Goal: Information Seeking & Learning: Learn about a topic

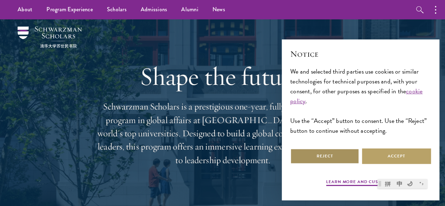
click at [335, 151] on button "Reject" at bounding box center [325, 156] width 69 height 16
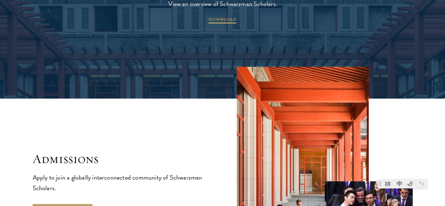
scroll to position [1143, 0]
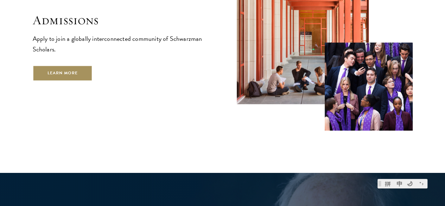
click at [75, 76] on link "Learn More" at bounding box center [63, 73] width 60 height 16
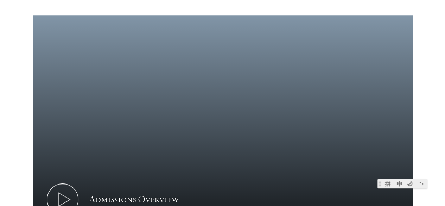
scroll to position [480, 0]
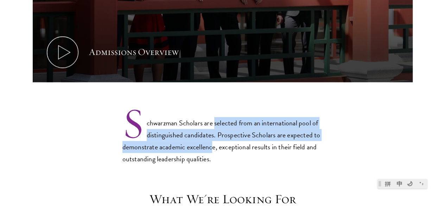
drag, startPoint x: 0, startPoint y: 0, endPoint x: 259, endPoint y: 132, distance: 290.7
click at [259, 132] on p "Schwarzman Scholars are selected from an international pool of distinguished ca…" at bounding box center [223, 135] width 201 height 58
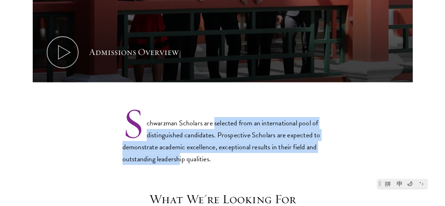
click at [259, 132] on p "Schwarzman Scholars are selected from an international pool of distinguished ca…" at bounding box center [223, 135] width 201 height 58
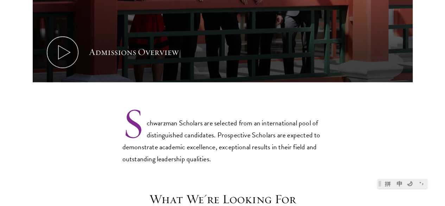
scroll to position [609, 0]
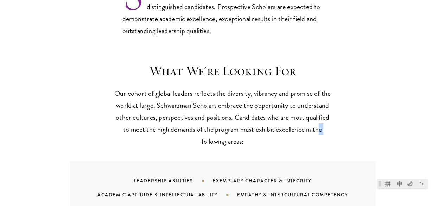
drag, startPoint x: 259, startPoint y: 132, endPoint x: 253, endPoint y: 125, distance: 9.0
click at [253, 125] on p "Our cohort of global leaders reflects the diversity, vibrancy and promise of th…" at bounding box center [223, 117] width 218 height 60
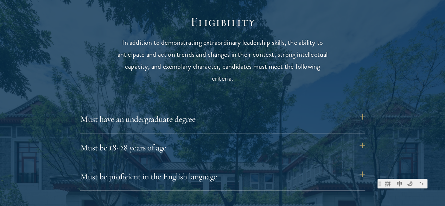
scroll to position [919, 0]
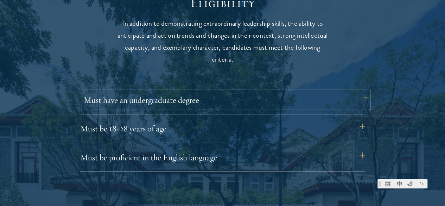
click at [174, 93] on button "Must have an undergraduate degree" at bounding box center [226, 100] width 285 height 17
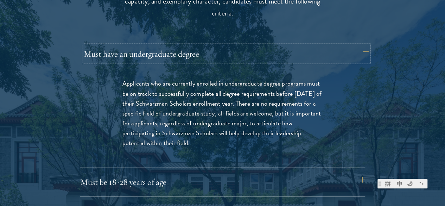
scroll to position [974, 0]
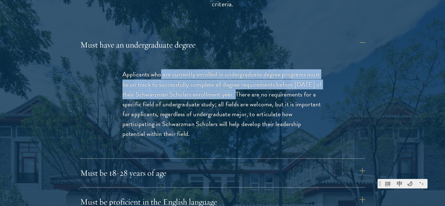
drag, startPoint x: 162, startPoint y: 62, endPoint x: 268, endPoint y: 81, distance: 107.6
click at [268, 81] on p "Applicants who are currently enrolled in undergraduate degree programs must be …" at bounding box center [223, 103] width 201 height 69
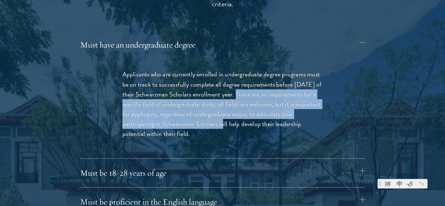
drag, startPoint x: 268, startPoint y: 81, endPoint x: 273, endPoint y: 118, distance: 37.3
click at [273, 118] on p "Applicants who are currently enrolled in undergraduate degree programs must be …" at bounding box center [223, 103] width 201 height 69
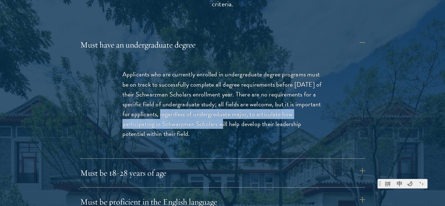
drag, startPoint x: 273, startPoint y: 118, endPoint x: 233, endPoint y: 103, distance: 42.0
click at [233, 103] on p "Applicants who are currently enrolled in undergraduate degree programs must be …" at bounding box center [223, 103] width 201 height 69
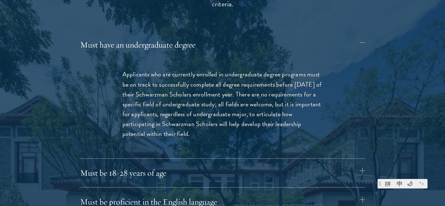
drag, startPoint x: 233, startPoint y: 103, endPoint x: 255, endPoint y: 126, distance: 31.4
click at [255, 126] on p "Applicants who are currently enrolled in undergraduate degree programs must be …" at bounding box center [223, 103] width 201 height 69
drag, startPoint x: 255, startPoint y: 126, endPoint x: 225, endPoint y: 103, distance: 37.4
click at [225, 103] on p "Applicants who are currently enrolled in undergraduate degree programs must be …" at bounding box center [223, 103] width 201 height 69
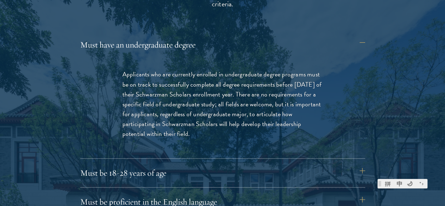
click at [225, 103] on p "Applicants who are currently enrolled in undergraduate degree programs must be …" at bounding box center [223, 103] width 201 height 69
click at [179, 38] on button "Must have an undergraduate degree" at bounding box center [226, 44] width 285 height 17
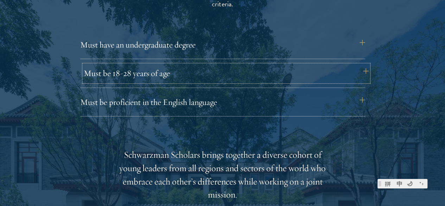
click at [179, 65] on button "Must be 18-28 years of age" at bounding box center [226, 73] width 285 height 17
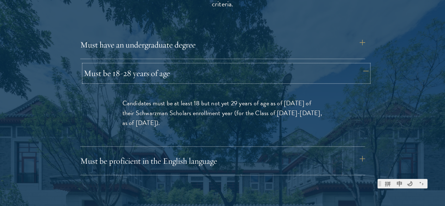
click at [179, 65] on button "Must be 18-28 years of age" at bounding box center [226, 73] width 285 height 17
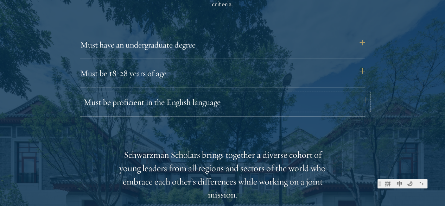
click at [185, 94] on button "Must be proficient in the English language" at bounding box center [226, 102] width 285 height 17
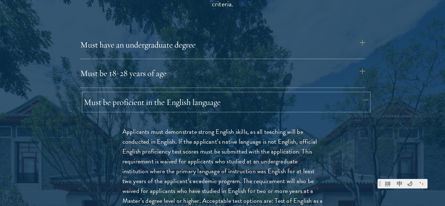
click at [185, 94] on button "Must be proficient in the English language" at bounding box center [226, 102] width 285 height 17
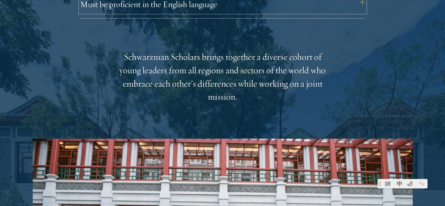
scroll to position [1212, 0]
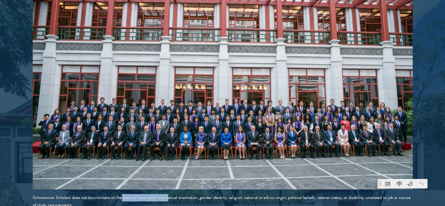
drag, startPoint x: 157, startPoint y: 157, endPoint x: 206, endPoint y: 158, distance: 49.3
click at [206, 194] on div "Schwarzman Scholars does not discriminate on the basis of race, color, sex, sex…" at bounding box center [223, 201] width 380 height 15
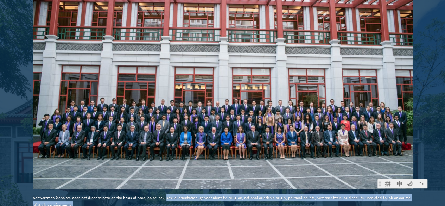
drag, startPoint x: 206, startPoint y: 158, endPoint x: 215, endPoint y: 164, distance: 10.6
click at [215, 194] on div "Schwarzman Scholars does not discriminate on the basis of race, color, sex, sex…" at bounding box center [223, 201] width 380 height 15
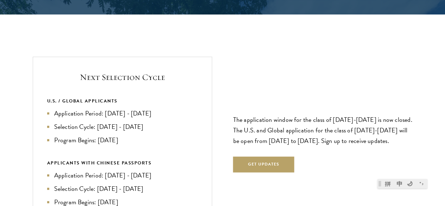
scroll to position [1463, 0]
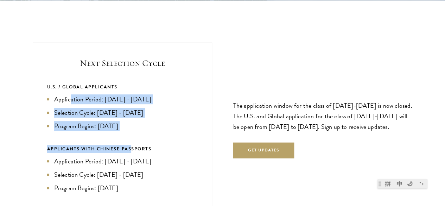
drag, startPoint x: 168, startPoint y: 108, endPoint x: 105, endPoint y: 63, distance: 77.4
click at [105, 83] on div "U.S. / GLOBAL APPLICANTS Application Period: [DATE] - [DATE] Selection Cycle: […" at bounding box center [122, 138] width 151 height 110
click at [105, 94] on li "Application Period: [DATE] - [DATE]" at bounding box center [122, 99] width 151 height 10
drag, startPoint x: 105, startPoint y: 63, endPoint x: 122, endPoint y: 72, distance: 19.2
click at [122, 94] on li "Application Period: [DATE] - [DATE]" at bounding box center [122, 99] width 151 height 10
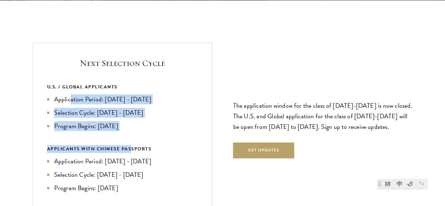
click at [122, 94] on li "Application Period: [DATE] - [DATE]" at bounding box center [122, 99] width 151 height 10
drag, startPoint x: 122, startPoint y: 72, endPoint x: 100, endPoint y: 62, distance: 24.3
click at [100, 94] on li "Application Period: [DATE] - [DATE]" at bounding box center [122, 99] width 151 height 10
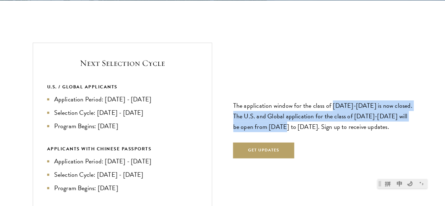
drag, startPoint x: 337, startPoint y: 69, endPoint x: 361, endPoint y: 91, distance: 32.9
click at [361, 100] on p "The application window for the class of [DATE]-[DATE] is now closed. The U.S. a…" at bounding box center [323, 116] width 180 height 32
drag, startPoint x: 361, startPoint y: 91, endPoint x: 267, endPoint y: 80, distance: 95.4
click at [267, 100] on p "The application window for the class of [DATE]-[DATE] is now closed. The U.S. a…" at bounding box center [323, 116] width 180 height 32
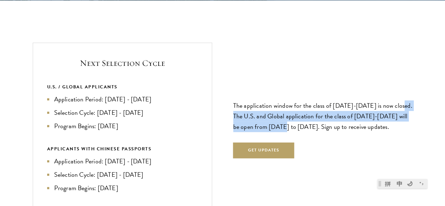
click at [267, 100] on p "The application window for the class of [DATE]-[DATE] is now closed. The U.S. a…" at bounding box center [323, 116] width 180 height 32
drag, startPoint x: 267, startPoint y: 80, endPoint x: 342, endPoint y: 93, distance: 76.8
click at [342, 100] on p "The application window for the class of [DATE]-[DATE] is now closed. The U.S. a…" at bounding box center [323, 116] width 180 height 32
drag, startPoint x: 338, startPoint y: 90, endPoint x: 362, endPoint y: 102, distance: 27.1
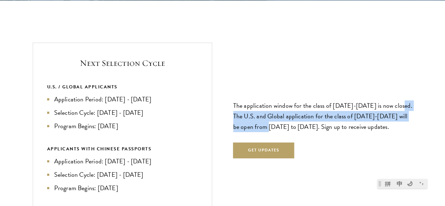
click at [362, 102] on p "The application window for the class of [DATE]-[DATE] is now closed. The U.S. a…" at bounding box center [323, 116] width 180 height 32
drag, startPoint x: 362, startPoint y: 102, endPoint x: 339, endPoint y: 90, distance: 25.7
click at [339, 100] on p "The application window for the class of [DATE]-[DATE] is now closed. The U.S. a…" at bounding box center [323, 116] width 180 height 32
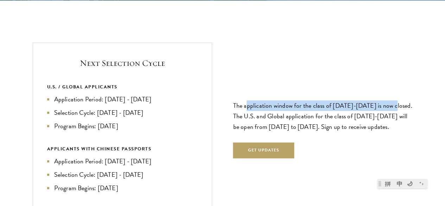
drag, startPoint x: 260, startPoint y: 79, endPoint x: 247, endPoint y: 71, distance: 14.9
click at [247, 100] on p "The application window for the class of [DATE]-[DATE] is now closed. The U.S. a…" at bounding box center [323, 116] width 180 height 32
drag, startPoint x: 141, startPoint y: 60, endPoint x: 183, endPoint y: 70, distance: 43.8
click at [183, 94] on li "Application Period: [DATE] - [DATE]" at bounding box center [122, 99] width 151 height 10
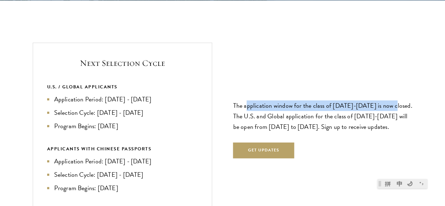
click at [183, 94] on li "Application Period: [DATE] - [DATE]" at bounding box center [122, 99] width 151 height 10
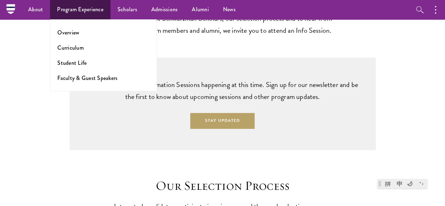
scroll to position [0, 0]
